Goal: Information Seeking & Learning: Compare options

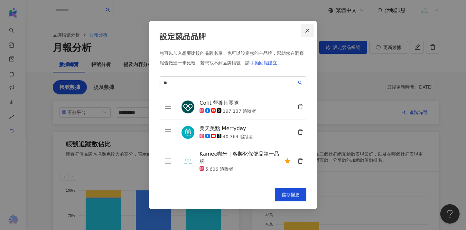
click at [307, 34] on button "Close" at bounding box center [307, 30] width 13 height 13
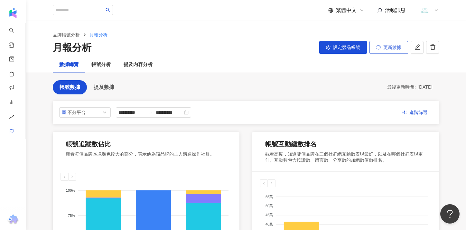
click at [394, 49] on span "更新數據" at bounding box center [392, 47] width 18 height 5
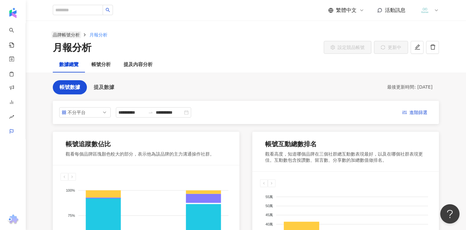
click at [70, 36] on link "品牌帳號分析" at bounding box center [66, 34] width 30 height 7
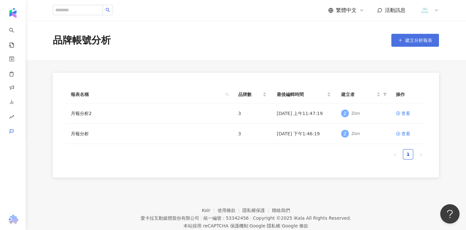
click at [419, 38] on span "建立分析報表" at bounding box center [418, 40] width 27 height 5
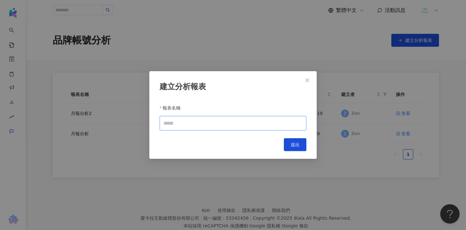
click at [216, 121] on input "報表名稱" at bounding box center [233, 123] width 147 height 14
click at [306, 80] on icon "close" at bounding box center [307, 80] width 5 height 5
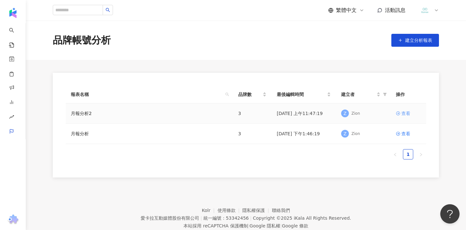
click at [404, 113] on div "查看" at bounding box center [405, 113] width 9 height 7
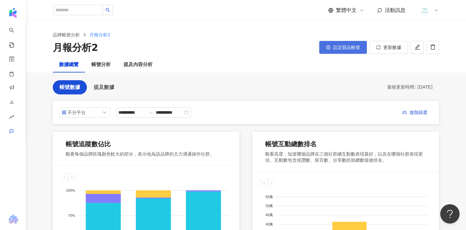
click at [350, 46] on span "設定競品帳號" at bounding box center [346, 47] width 27 height 5
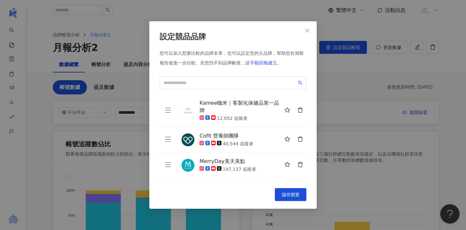
click at [301, 143] on button "button" at bounding box center [300, 139] width 13 height 13
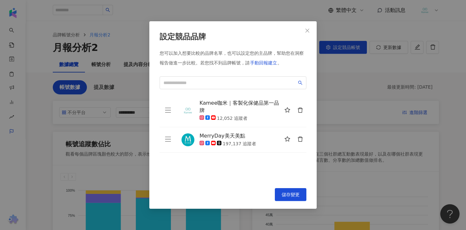
click at [301, 141] on icon "delete" at bounding box center [300, 139] width 6 height 6
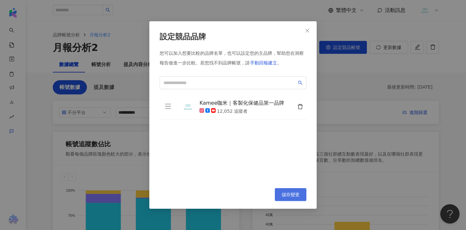
click at [289, 194] on span "儲存變更" at bounding box center [291, 194] width 18 height 5
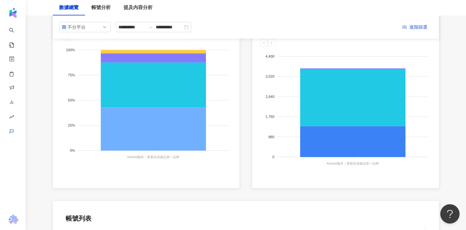
scroll to position [108, 0]
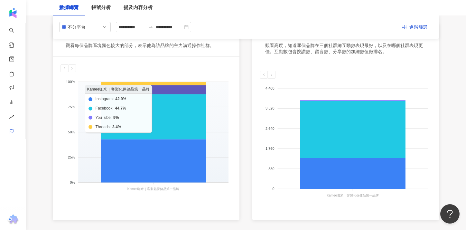
click at [186, 89] on icon at bounding box center [153, 89] width 105 height 9
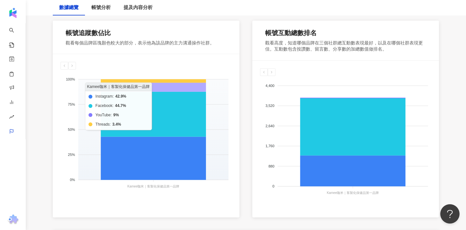
click at [186, 89] on icon at bounding box center [153, 87] width 105 height 9
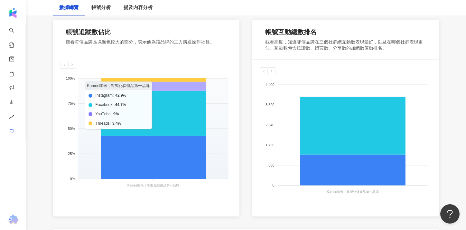
click at [186, 89] on icon at bounding box center [153, 86] width 105 height 9
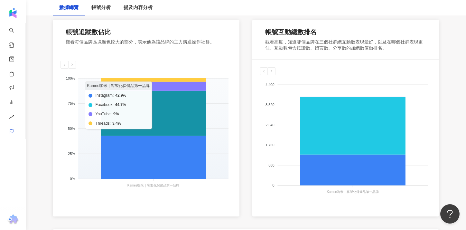
drag, startPoint x: 108, startPoint y: 108, endPoint x: 104, endPoint y: 121, distance: 13.2
click at [108, 109] on icon at bounding box center [153, 113] width 105 height 45
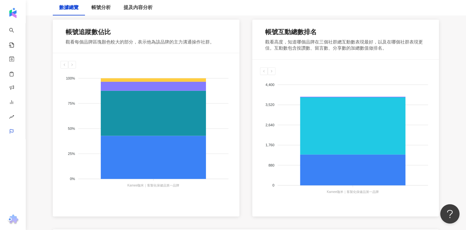
click at [92, 115] on foreignobject "Instagram Facebook YouTube Threads" at bounding box center [146, 133] width 171 height 129
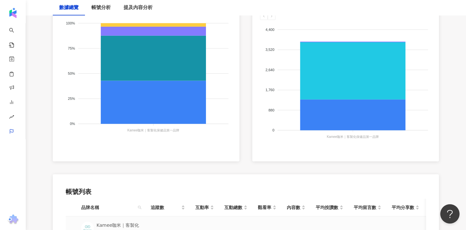
scroll to position [255, 0]
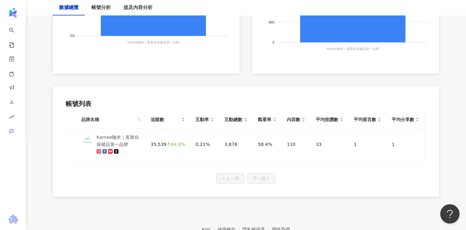
click at [261, 100] on div "帳號列表" at bounding box center [246, 103] width 360 height 9
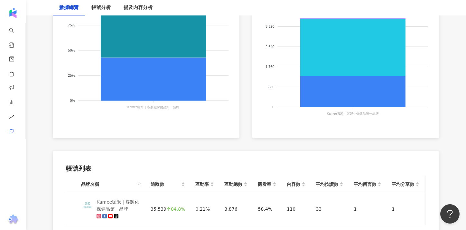
scroll to position [192, 0]
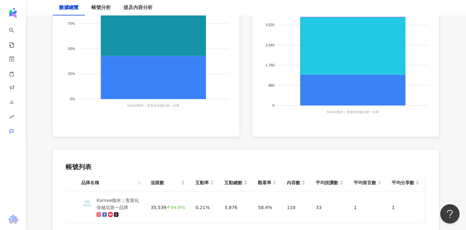
click at [123, 183] on span "品牌名稱" at bounding box center [108, 182] width 54 height 7
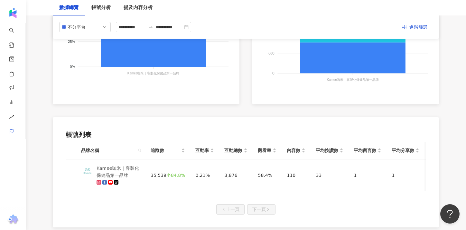
scroll to position [0, 0]
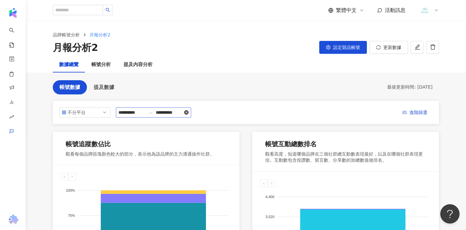
click at [189, 112] on icon "close-circle" at bounding box center [186, 112] width 5 height 5
click at [132, 113] on input at bounding box center [131, 112] width 27 height 7
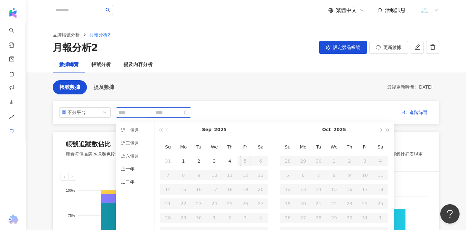
type input "**********"
click at [162, 131] on span "button" at bounding box center [160, 129] width 3 height 3
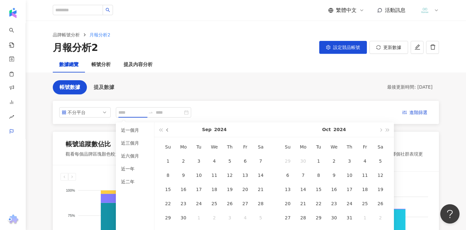
click at [166, 131] on button "button" at bounding box center [167, 129] width 7 height 14
click at [380, 133] on button "button" at bounding box center [380, 129] width 7 height 14
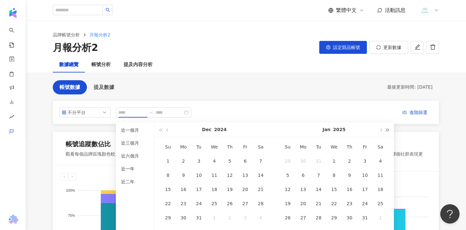
click at [390, 131] on button "button" at bounding box center [387, 129] width 7 height 14
click at [167, 133] on button "button" at bounding box center [167, 129] width 7 height 14
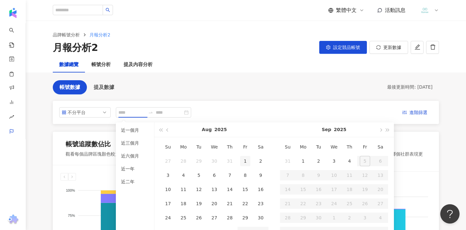
type input "**********"
click at [246, 159] on div "1" at bounding box center [245, 161] width 10 height 10
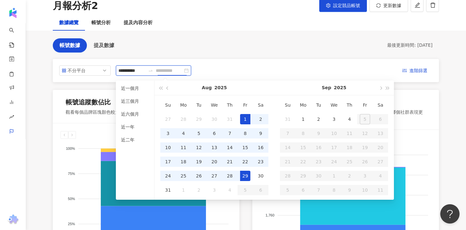
scroll to position [52, 0]
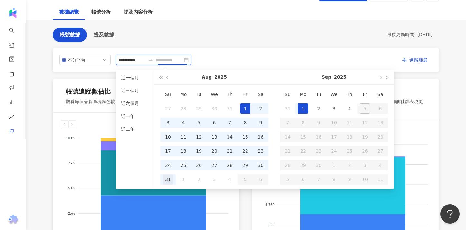
type input "**********"
click at [173, 178] on div "31" at bounding box center [168, 179] width 10 height 10
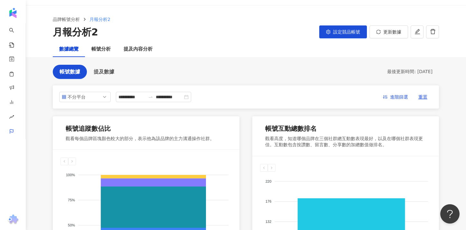
scroll to position [13, 0]
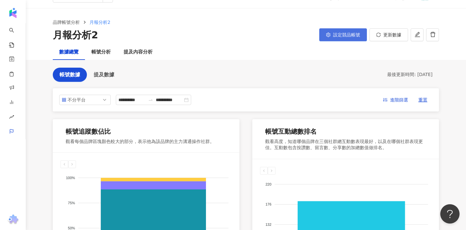
click at [356, 35] on span "設定競品帳號" at bounding box center [346, 34] width 27 height 5
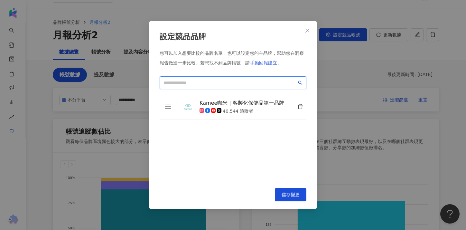
click at [239, 84] on input "search" at bounding box center [230, 82] width 133 height 7
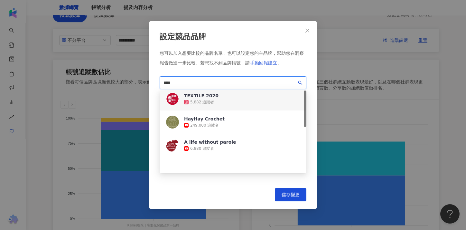
scroll to position [0, 0]
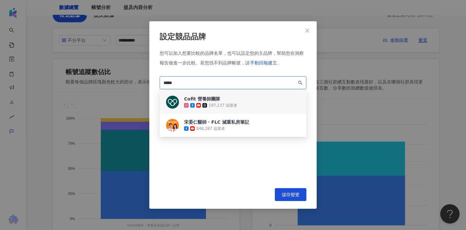
click at [223, 104] on div "197,137 追蹤者" at bounding box center [223, 105] width 29 height 5
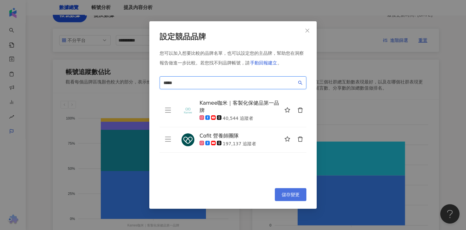
type input "*****"
click at [297, 195] on span "儲存變更" at bounding box center [291, 194] width 18 height 5
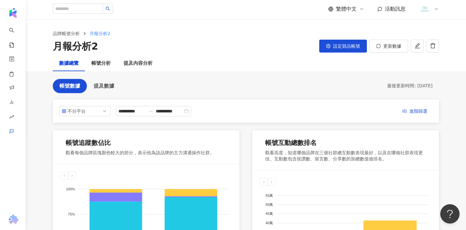
scroll to position [6, 0]
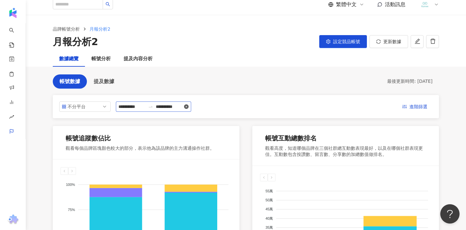
click at [189, 108] on icon "close-circle" at bounding box center [186, 106] width 5 height 5
click at [128, 108] on input at bounding box center [131, 106] width 27 height 7
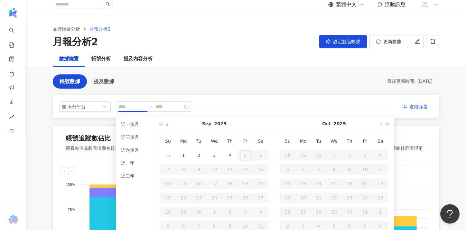
click at [169, 126] on button "button" at bounding box center [167, 124] width 7 height 14
type input "**********"
click at [244, 154] on div "1" at bounding box center [245, 155] width 10 height 10
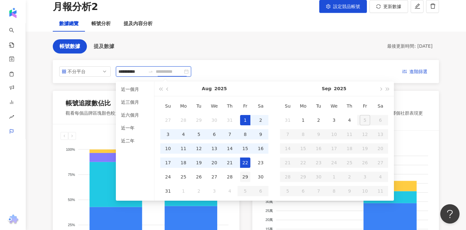
scroll to position [61, 0]
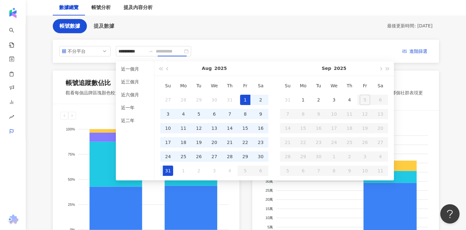
click at [167, 170] on div "31" at bounding box center [168, 170] width 10 height 10
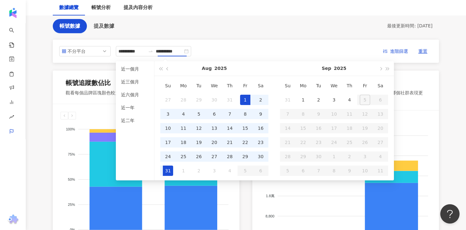
type input "**********"
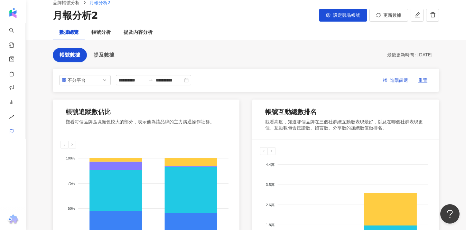
scroll to position [30, 0]
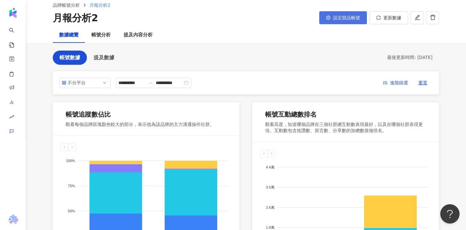
click at [344, 20] on button "設定競品帳號" at bounding box center [343, 17] width 48 height 13
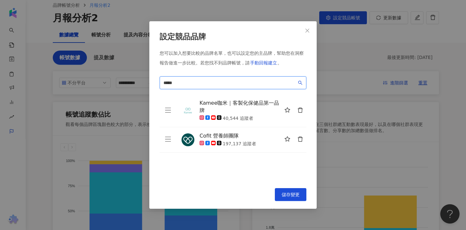
click at [208, 85] on input "*****" at bounding box center [230, 82] width 133 height 7
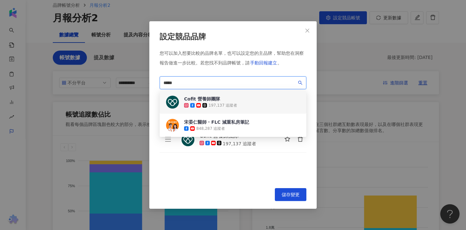
drag, startPoint x: 203, startPoint y: 84, endPoint x: 110, endPoint y: 77, distance: 93.3
click at [110, 77] on div "設定競品品牌 您可以加入想要比較的品牌名單，也可以設定您的主品牌，幫助您在洞察報告做進一步比較。 若您找不到品牌帳號，請 手動回報建立 。 ***** 747…" at bounding box center [233, 115] width 466 height 230
type input "*"
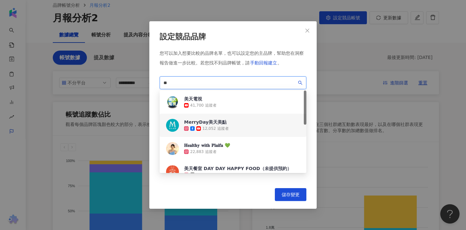
click at [224, 131] on div "12,052 追蹤者" at bounding box center [206, 128] width 45 height 6
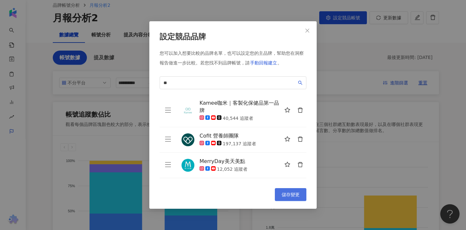
click at [283, 195] on span "儲存變更" at bounding box center [291, 194] width 18 height 5
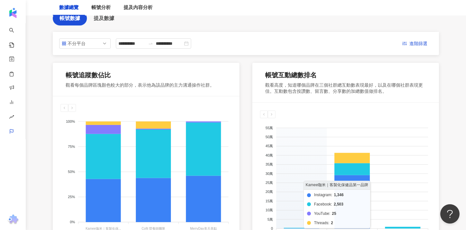
scroll to position [0, 0]
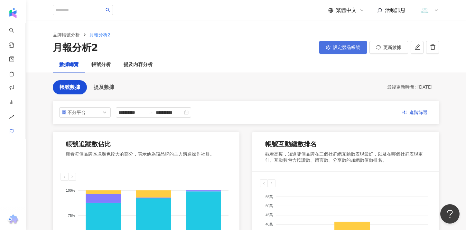
click at [340, 50] on button "設定競品帳號" at bounding box center [343, 47] width 48 height 13
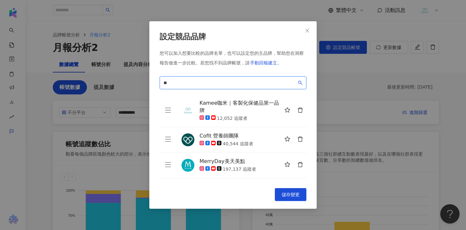
click at [230, 80] on input "**" at bounding box center [230, 82] width 133 height 7
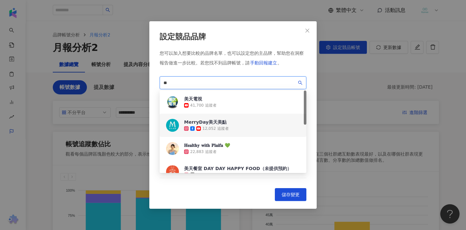
type input "*"
paste input "****"
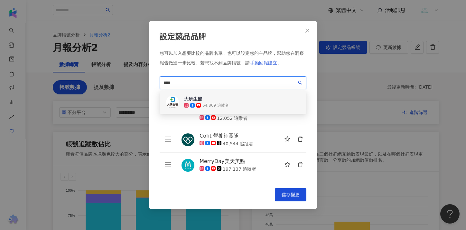
click at [226, 103] on div "64,869 追蹤者" at bounding box center [215, 105] width 26 height 5
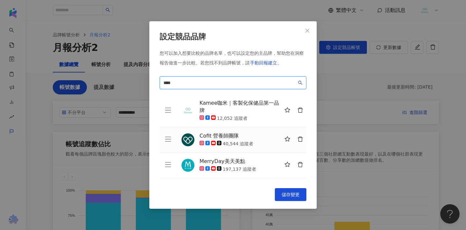
scroll to position [23, 0]
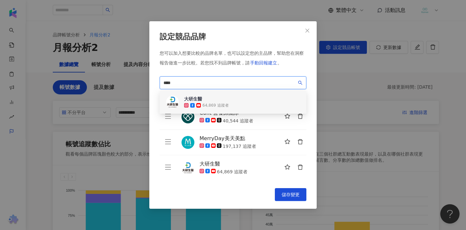
drag, startPoint x: 177, startPoint y: 82, endPoint x: 147, endPoint y: 78, distance: 30.3
click at [147, 78] on div "設定競品品牌 您可以加入想要比較的品牌名單，也可以設定您的主品牌，幫助您在洞察報告做進一步比較。 若您找不到品牌帳號，請 手動回報建立 。 **** be8c…" at bounding box center [233, 115] width 466 height 230
click at [226, 100] on div "營養師輕食" at bounding box center [210, 99] width 53 height 6
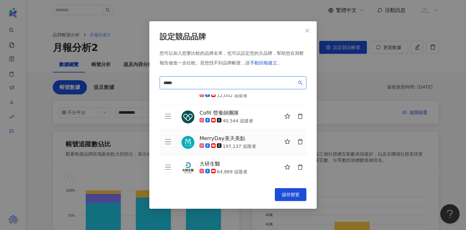
scroll to position [48, 0]
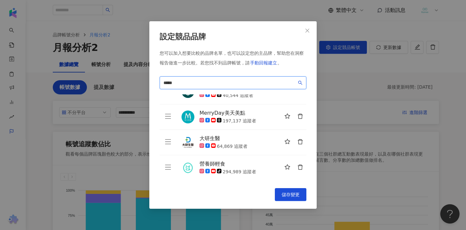
drag, startPoint x: 196, startPoint y: 83, endPoint x: 145, endPoint y: 79, distance: 50.7
click at [145, 79] on div "設定競品品牌 您可以加入想要比較的品牌名單，也可以設定您的主品牌，幫助您在洞察報告做進一步比較。 若您找不到品牌帳號，請 手動回報建立 。 ***** c70…" at bounding box center [233, 115] width 466 height 230
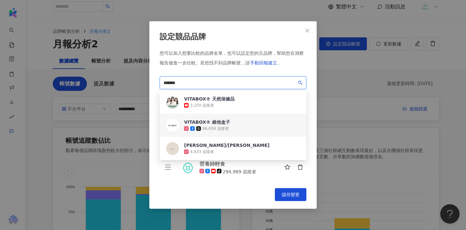
scroll to position [0, 0]
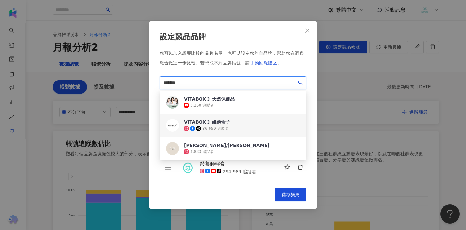
click at [218, 124] on div "VITABOX® 維他盒子" at bounding box center [207, 122] width 46 height 6
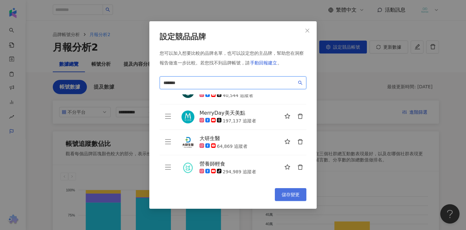
type input "*******"
click at [282, 193] on span "儲存變更" at bounding box center [291, 194] width 18 height 5
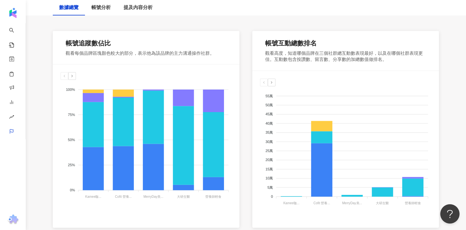
scroll to position [101, 0]
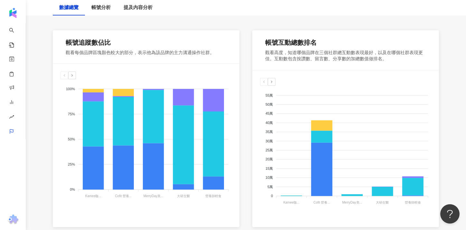
click at [72, 76] on polyline at bounding box center [72, 75] width 1 height 2
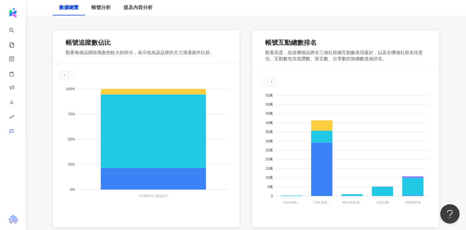
click at [64, 76] on icon at bounding box center [64, 75] width 4 height 4
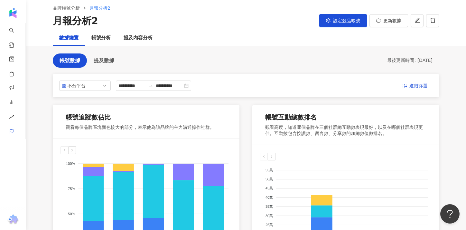
scroll to position [0, 0]
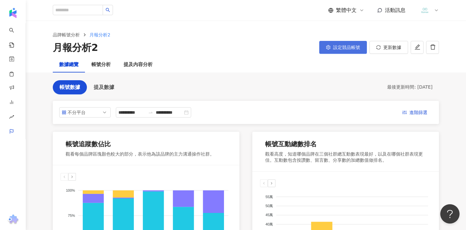
click at [352, 47] on span "設定競品帳號" at bounding box center [346, 47] width 27 height 5
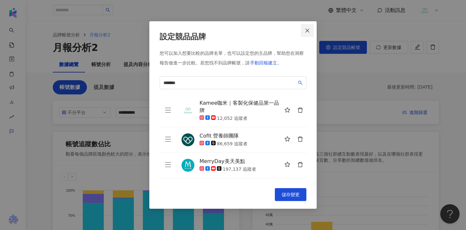
click at [311, 28] on span "Close" at bounding box center [307, 30] width 13 height 5
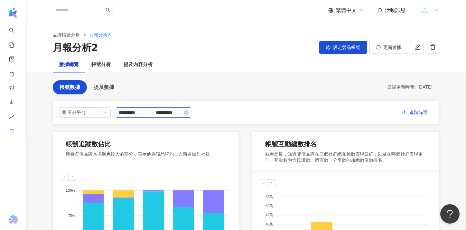
click at [134, 113] on input "**********" at bounding box center [131, 112] width 27 height 7
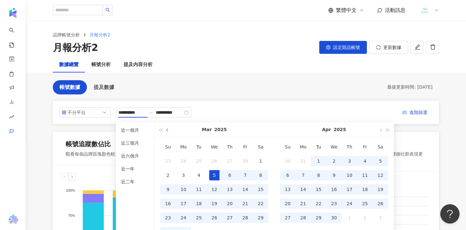
click at [170, 131] on button "button" at bounding box center [167, 129] width 7 height 14
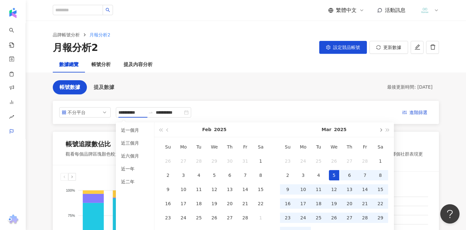
click at [380, 132] on button "button" at bounding box center [380, 129] width 7 height 14
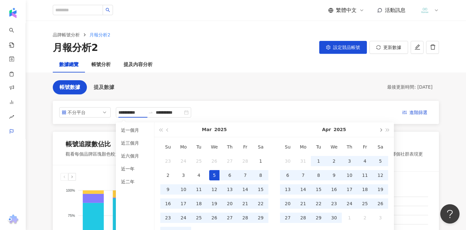
click at [380, 132] on button "button" at bounding box center [380, 129] width 7 height 14
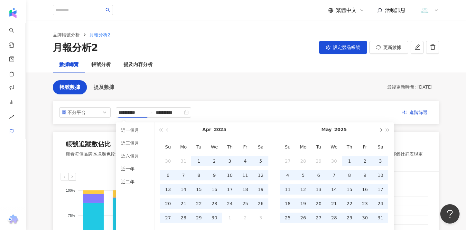
click at [380, 132] on button "button" at bounding box center [380, 129] width 7 height 14
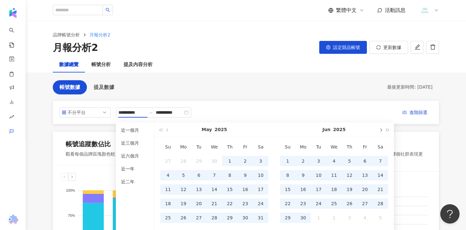
click at [380, 132] on button "button" at bounding box center [380, 129] width 7 height 14
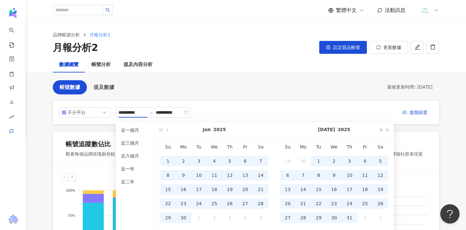
click at [380, 132] on button "button" at bounding box center [380, 129] width 7 height 14
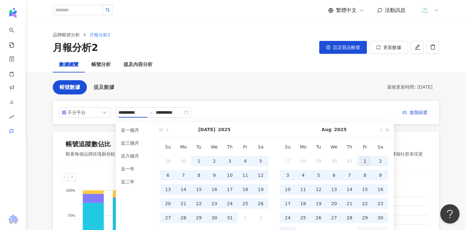
type input "**********"
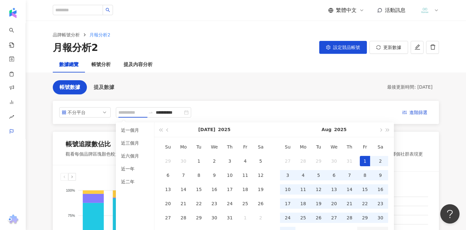
click at [364, 159] on div "1" at bounding box center [365, 161] width 10 height 10
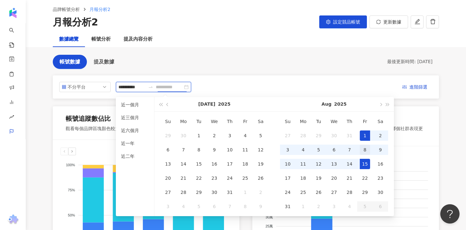
scroll to position [37, 0]
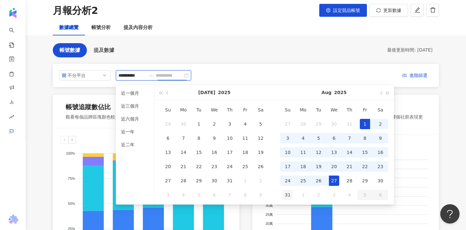
type input "**********"
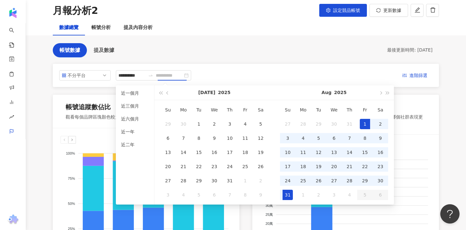
click at [287, 193] on div "31" at bounding box center [288, 195] width 10 height 10
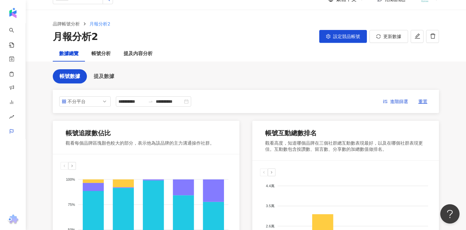
scroll to position [0, 0]
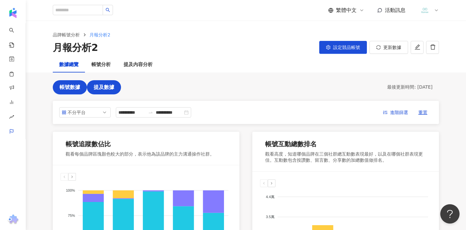
click at [109, 87] on span "提及數據" at bounding box center [104, 87] width 21 height 6
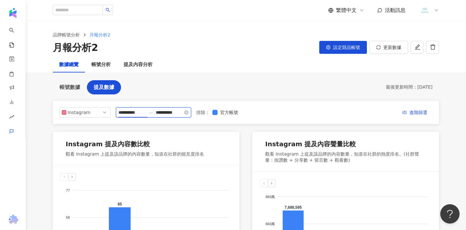
click at [141, 113] on input "**********" at bounding box center [131, 112] width 27 height 7
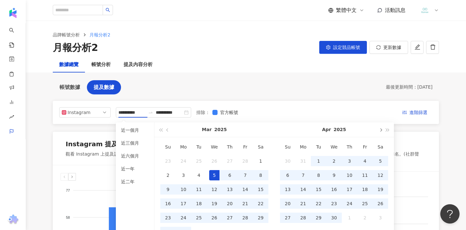
click at [381, 132] on button "button" at bounding box center [380, 129] width 7 height 14
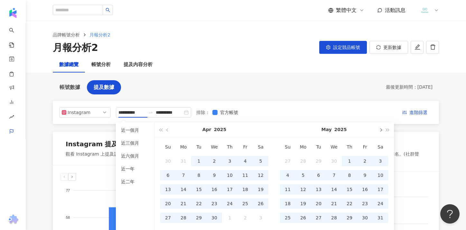
click at [381, 132] on button "button" at bounding box center [380, 129] width 7 height 14
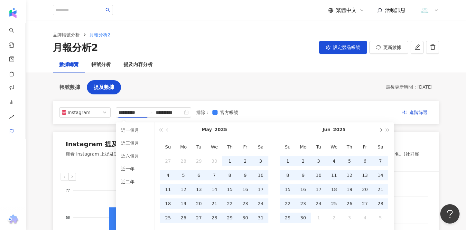
click at [381, 132] on button "button" at bounding box center [380, 129] width 7 height 14
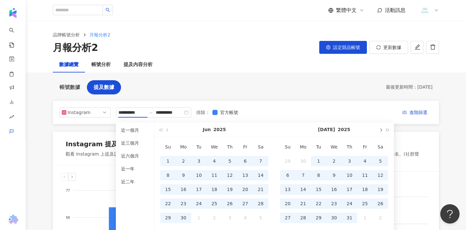
click at [381, 132] on button "button" at bounding box center [380, 129] width 7 height 14
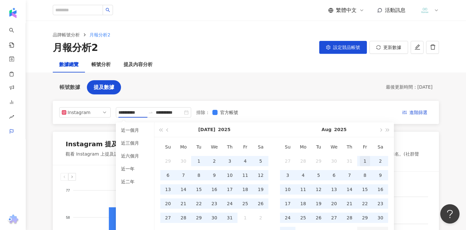
type input "**********"
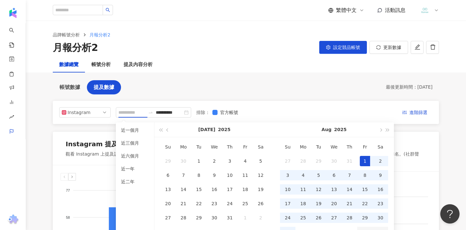
click at [364, 157] on div "1" at bounding box center [365, 161] width 10 height 10
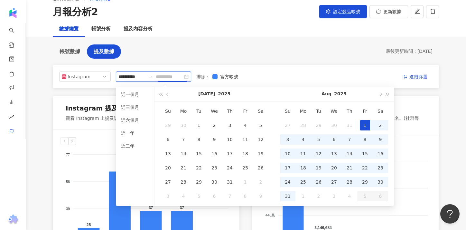
scroll to position [70, 0]
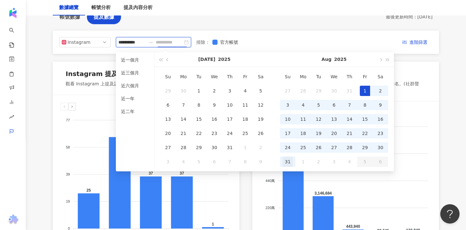
type input "**********"
click at [283, 162] on div "31" at bounding box center [288, 161] width 10 height 10
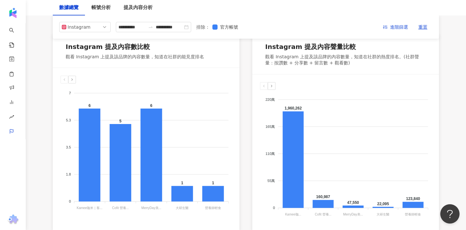
scroll to position [0, 0]
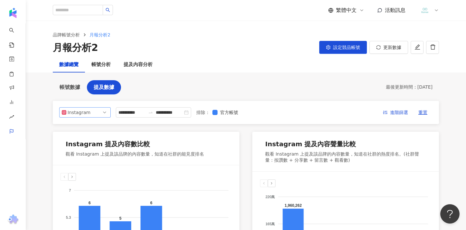
click at [104, 113] on span "Instagram" at bounding box center [85, 113] width 46 height 10
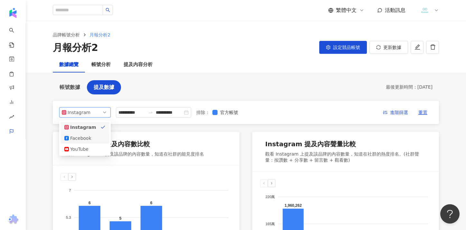
click at [79, 136] on div "Facebook" at bounding box center [80, 138] width 21 height 7
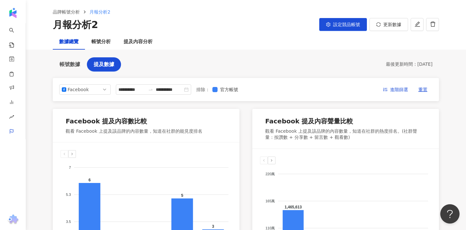
scroll to position [40, 0]
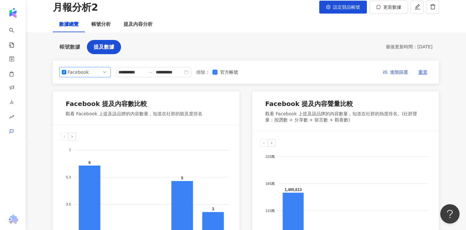
click at [90, 71] on span "Facebook" at bounding box center [85, 72] width 46 height 10
click at [82, 108] on div "YouTube" at bounding box center [80, 108] width 21 height 7
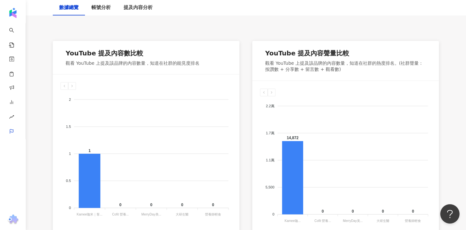
scroll to position [92, 0]
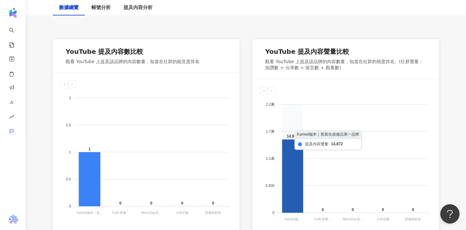
click at [286, 146] on icon at bounding box center [292, 175] width 21 height 73
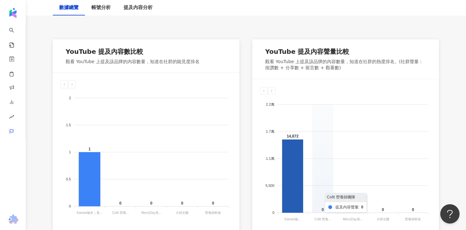
click at [310, 144] on foreignobject at bounding box center [345, 159] width 171 height 129
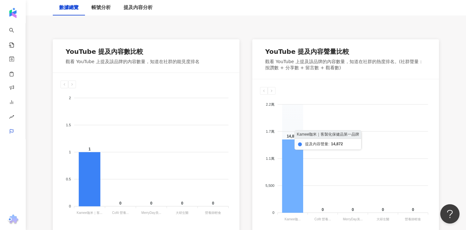
click at [295, 150] on icon at bounding box center [292, 175] width 21 height 73
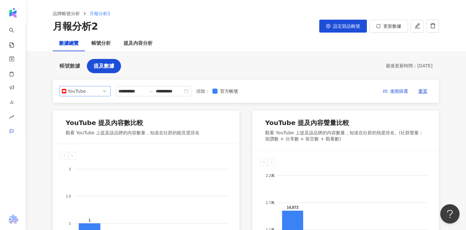
scroll to position [21, 0]
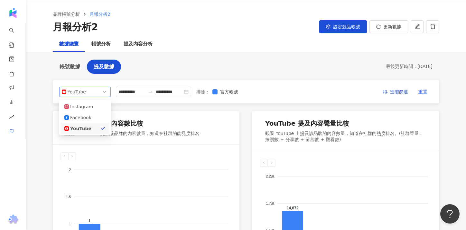
click at [94, 92] on span "YouTube" at bounding box center [85, 92] width 46 height 10
click at [88, 121] on div "Facebook" at bounding box center [85, 117] width 49 height 11
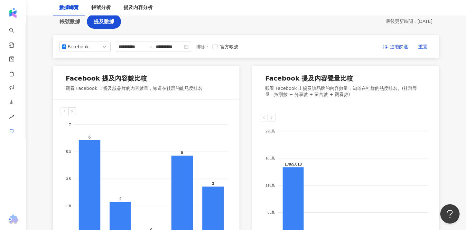
scroll to position [65, 0]
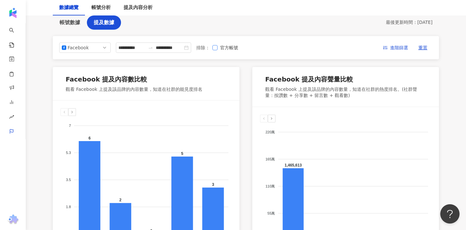
click at [221, 48] on span "官方帳號" at bounding box center [229, 47] width 23 height 7
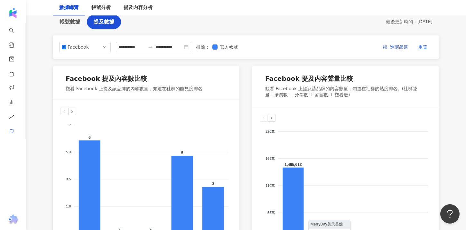
scroll to position [54, 0]
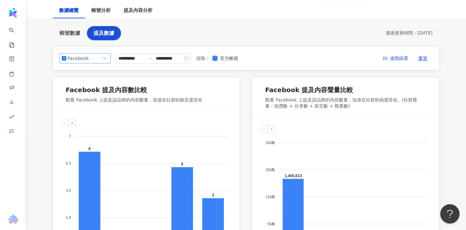
click at [102, 61] on span "Facebook" at bounding box center [85, 58] width 46 height 10
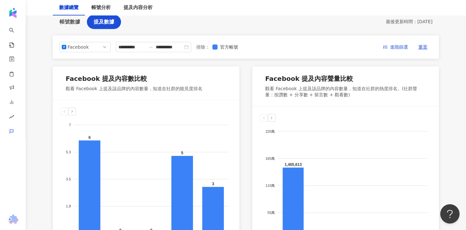
scroll to position [61, 0]
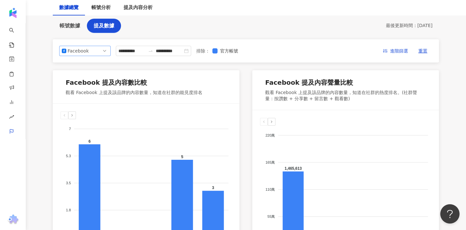
click at [94, 52] on span "Facebook" at bounding box center [85, 51] width 46 height 10
click at [86, 66] on div "Instagram" at bounding box center [80, 65] width 21 height 7
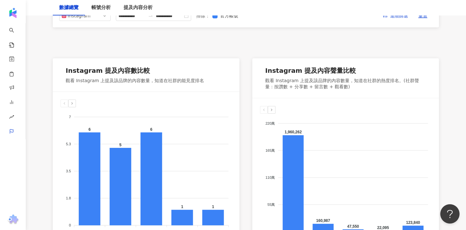
scroll to position [46, 0]
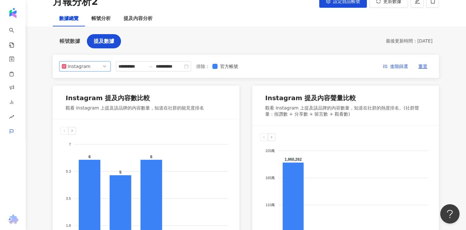
click at [89, 66] on span "Instagram" at bounding box center [85, 66] width 46 height 10
click at [80, 93] on div "Facebook" at bounding box center [80, 92] width 21 height 7
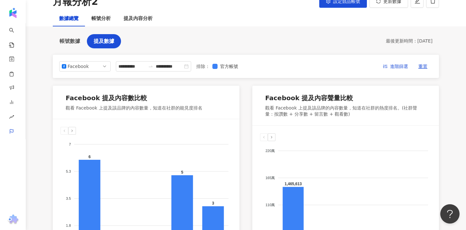
drag, startPoint x: 105, startPoint y: 99, endPoint x: 118, endPoint y: 101, distance: 13.3
click at [105, 99] on div "Facebook 提及內容數比較" at bounding box center [106, 97] width 81 height 9
click at [71, 129] on icon at bounding box center [72, 131] width 4 height 4
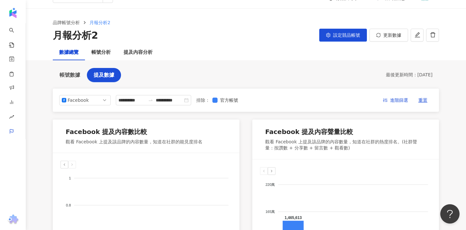
scroll to position [0, 0]
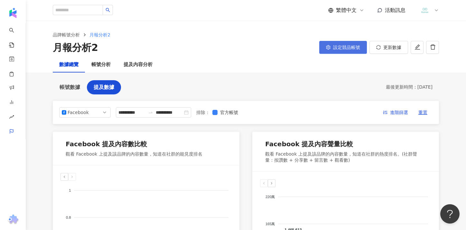
click at [329, 50] on button "設定競品帳號" at bounding box center [343, 47] width 48 height 13
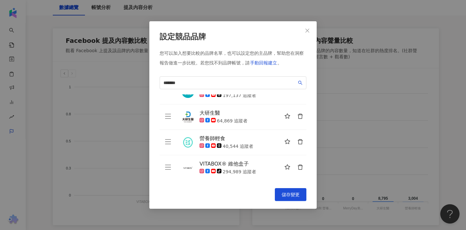
scroll to position [108, 0]
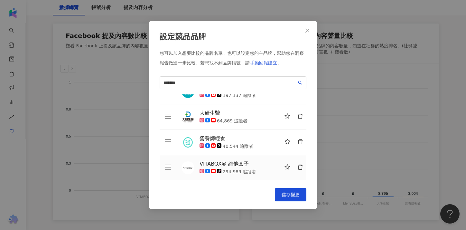
click at [302, 170] on button "button" at bounding box center [300, 167] width 13 height 13
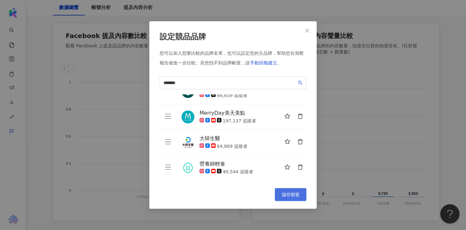
click at [291, 195] on span "儲存變更" at bounding box center [291, 194] width 18 height 5
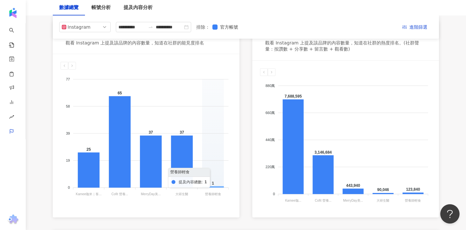
scroll to position [110, 0]
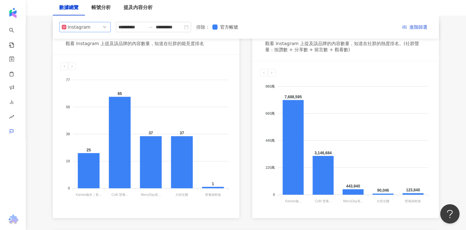
click at [91, 26] on span "Instagram" at bounding box center [85, 27] width 46 height 10
click at [77, 54] on div "Facebook" at bounding box center [80, 52] width 21 height 7
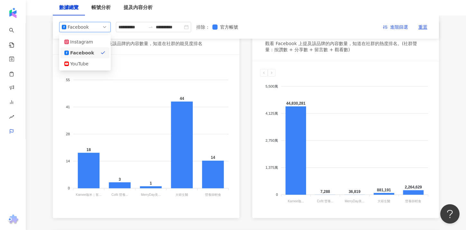
click at [100, 25] on span "Facebook" at bounding box center [85, 27] width 46 height 10
click at [87, 63] on div "YouTube" at bounding box center [80, 63] width 21 height 7
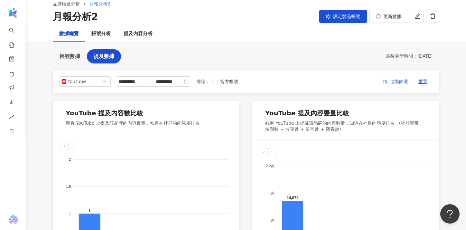
scroll to position [23, 0]
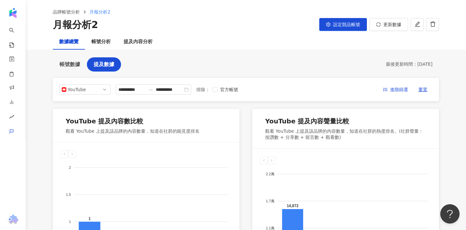
click at [288, 79] on div "**********" at bounding box center [246, 89] width 386 height 23
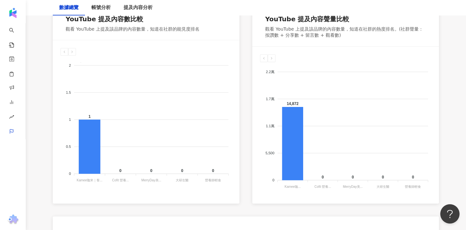
scroll to position [50, 0]
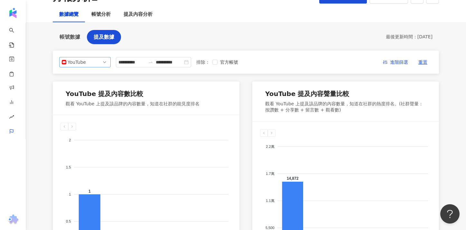
click at [104, 61] on span "YouTube" at bounding box center [85, 62] width 46 height 10
click at [84, 87] on div "Facebook" at bounding box center [80, 87] width 21 height 7
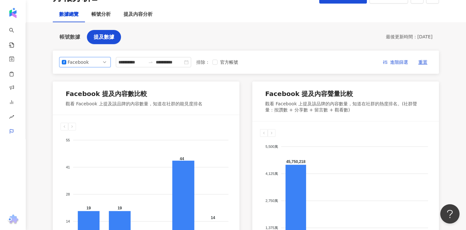
click at [96, 65] on span "Facebook" at bounding box center [85, 62] width 46 height 10
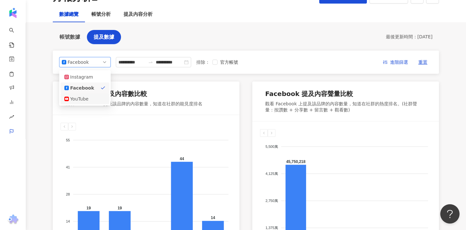
click at [77, 96] on div "YouTube" at bounding box center [80, 98] width 21 height 7
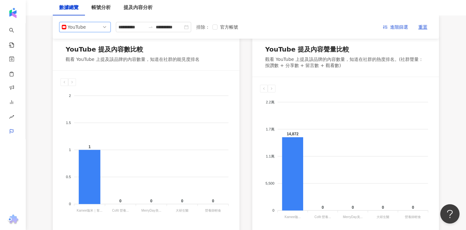
scroll to position [90, 0]
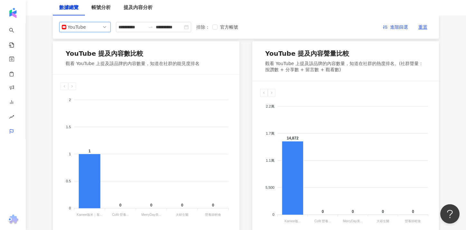
click at [119, 214] on tspan "Cofit 營養..." at bounding box center [120, 215] width 17 height 4
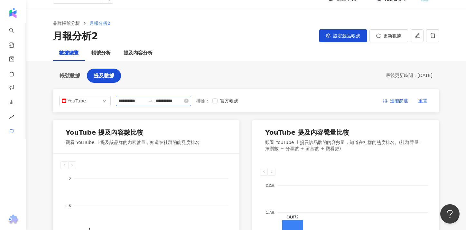
scroll to position [11, 0]
click at [136, 103] on input "**********" at bounding box center [131, 101] width 27 height 7
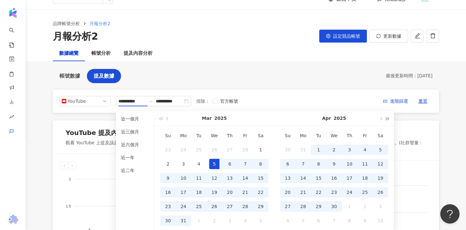
click at [389, 119] on button "button" at bounding box center [387, 118] width 7 height 14
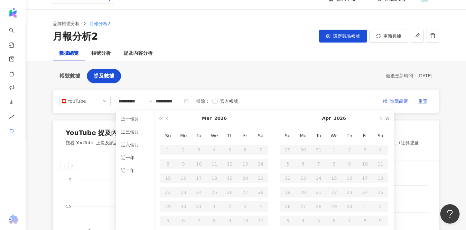
click at [389, 119] on button "button" at bounding box center [387, 118] width 7 height 14
click at [158, 119] on button "button" at bounding box center [160, 118] width 7 height 14
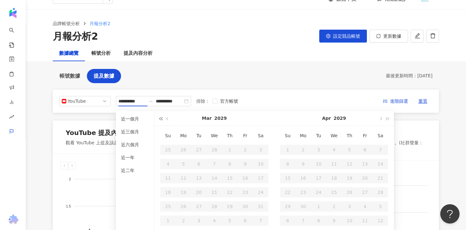
click at [158, 119] on button "button" at bounding box center [160, 118] width 7 height 14
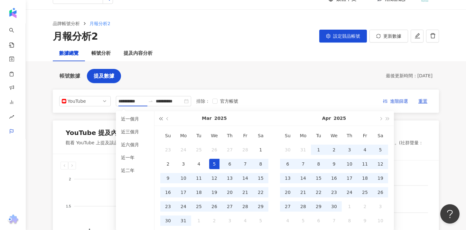
click at [158, 119] on button "button" at bounding box center [160, 118] width 7 height 14
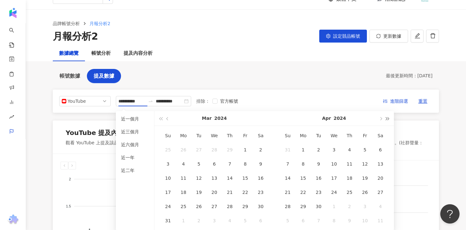
click at [386, 118] on span "button" at bounding box center [387, 118] width 3 height 3
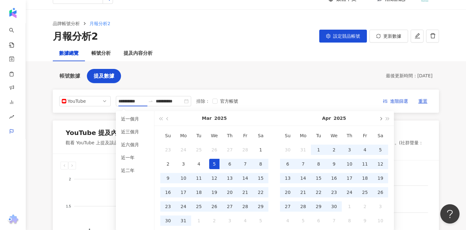
click at [379, 119] on span "button" at bounding box center [380, 118] width 3 height 3
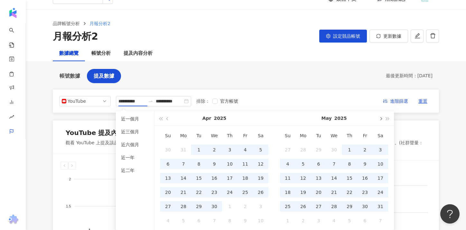
click at [379, 119] on span "button" at bounding box center [380, 118] width 3 height 3
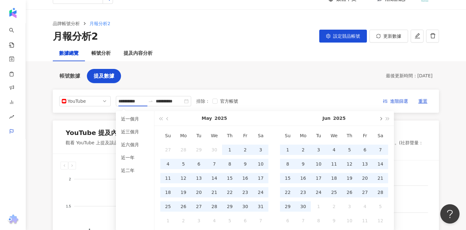
click at [379, 119] on span "button" at bounding box center [380, 118] width 3 height 3
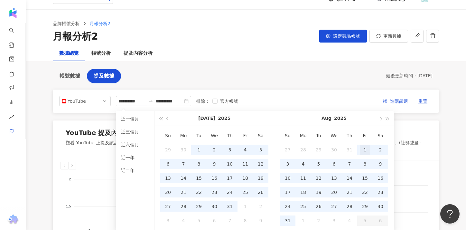
type input "**********"
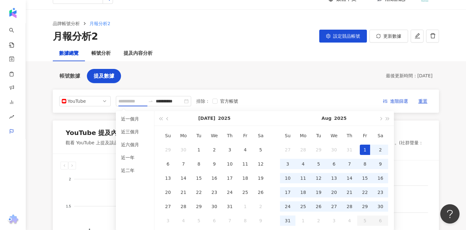
click at [363, 145] on div "1" at bounding box center [365, 150] width 10 height 10
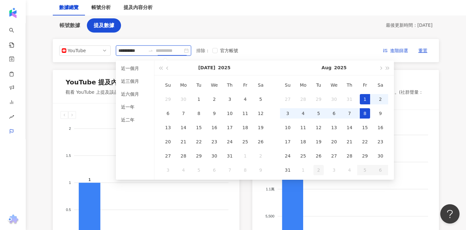
scroll to position [65, 0]
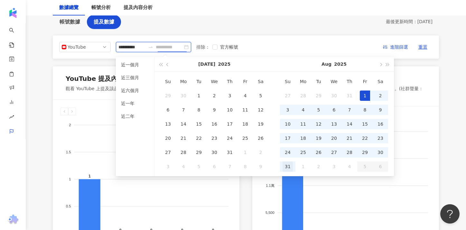
type input "**********"
click at [288, 162] on div "31" at bounding box center [288, 166] width 10 height 10
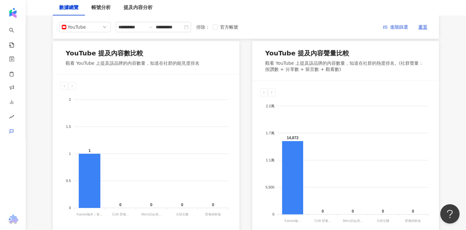
scroll to position [92, 0]
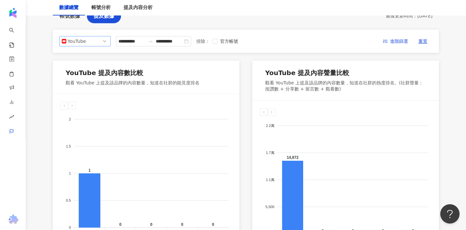
click at [102, 42] on span "YouTube" at bounding box center [85, 41] width 46 height 10
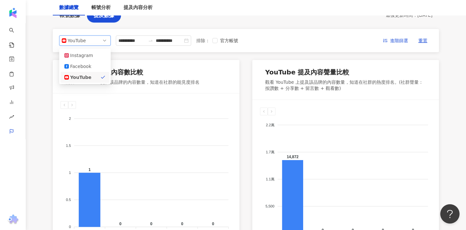
scroll to position [71, 0]
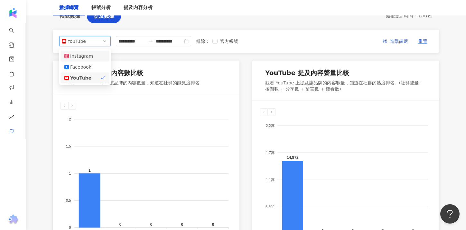
click at [93, 54] on div "Instagram" at bounding box center [84, 55] width 41 height 7
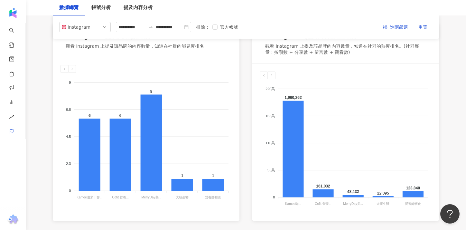
scroll to position [75, 0]
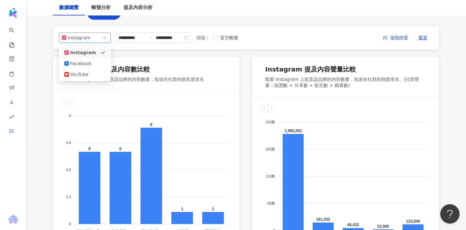
click at [102, 37] on span "Instagram" at bounding box center [85, 38] width 46 height 10
click at [90, 62] on div "Facebook" at bounding box center [80, 63] width 21 height 7
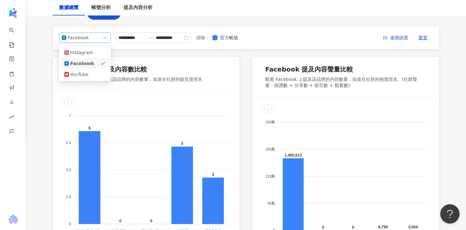
click at [87, 40] on div "Facebook" at bounding box center [78, 38] width 21 height 10
click at [78, 51] on div "Instagram" at bounding box center [80, 52] width 21 height 7
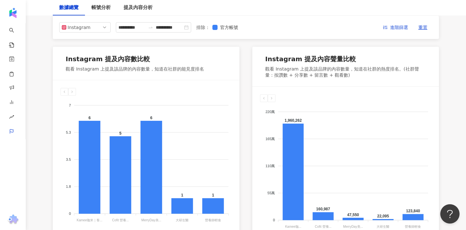
scroll to position [0, 0]
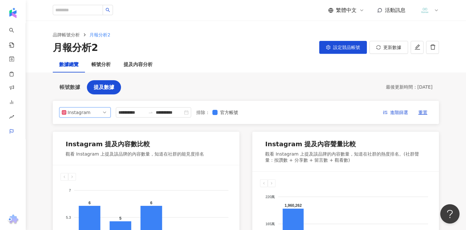
click at [104, 113] on span "Instagram" at bounding box center [85, 113] width 46 height 10
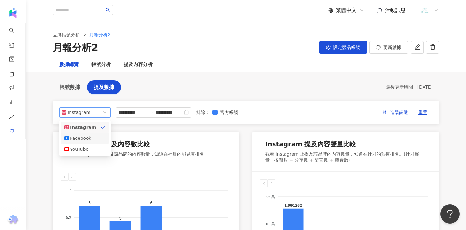
click at [86, 139] on div "Facebook" at bounding box center [80, 138] width 21 height 7
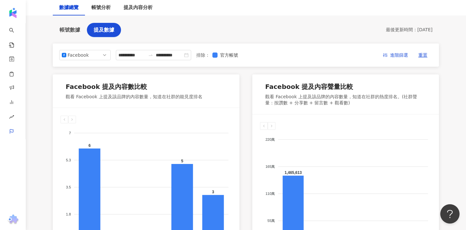
scroll to position [39, 0]
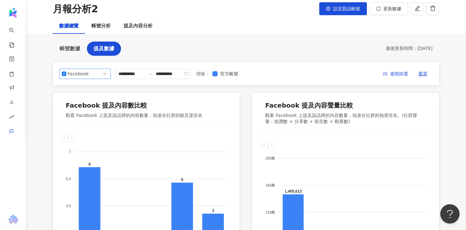
click at [101, 73] on span "Facebook" at bounding box center [85, 74] width 46 height 10
click at [89, 115] on div "YouTube" at bounding box center [85, 110] width 49 height 11
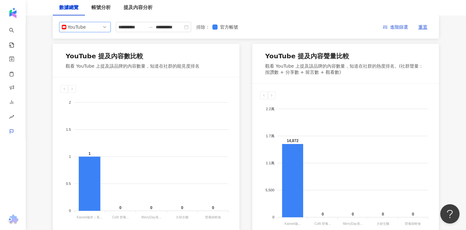
scroll to position [102, 0]
